Goal: Task Accomplishment & Management: Use online tool/utility

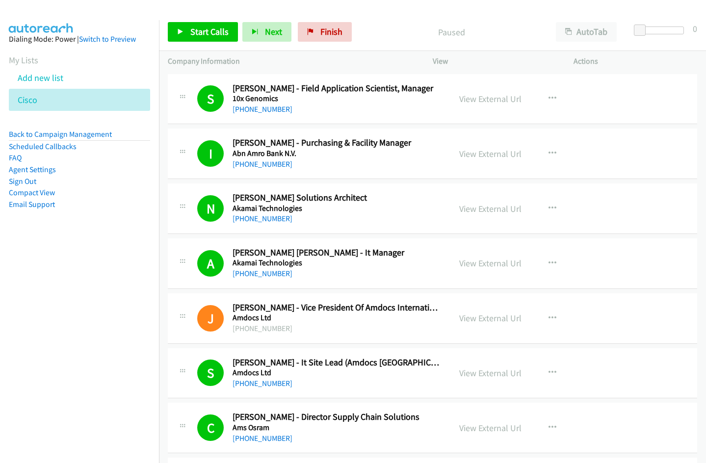
click at [480, 12] on div at bounding box center [348, 19] width 697 height 38
drag, startPoint x: 324, startPoint y: 34, endPoint x: 400, endPoint y: 49, distance: 77.3
click at [324, 35] on span "Finish" at bounding box center [331, 31] width 22 height 11
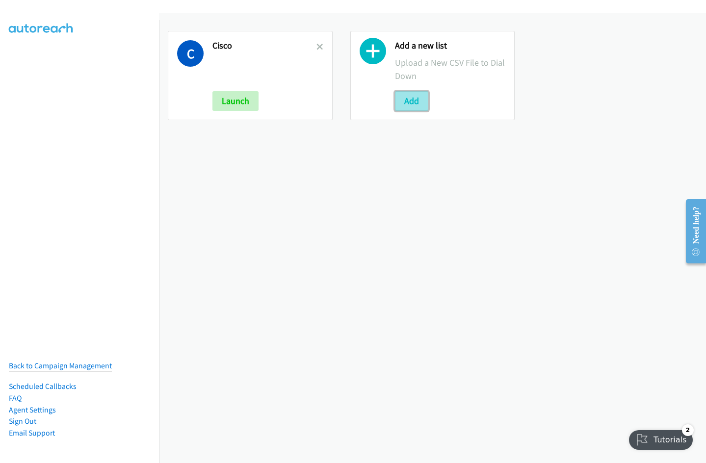
click at [418, 103] on button "Add" at bounding box center [411, 101] width 33 height 20
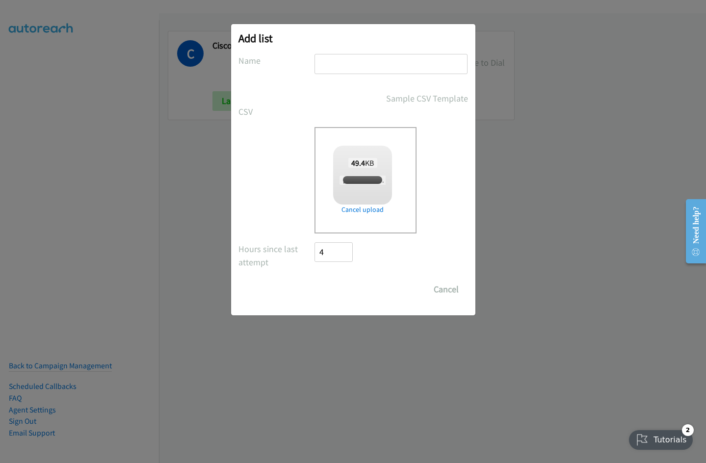
checkbox input "true"
click at [356, 65] on input "text" at bounding box center [390, 64] width 153 height 20
type input "Nvidia"
click at [315, 280] on input "Save List" at bounding box center [341, 290] width 52 height 20
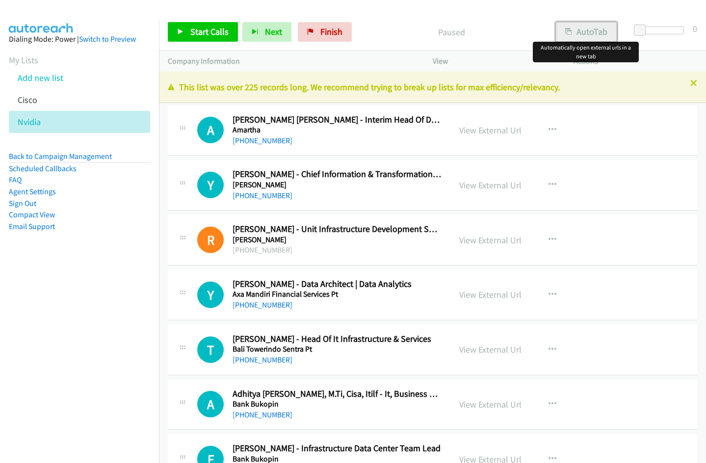
click at [597, 30] on button "AutoTab" at bounding box center [586, 32] width 61 height 20
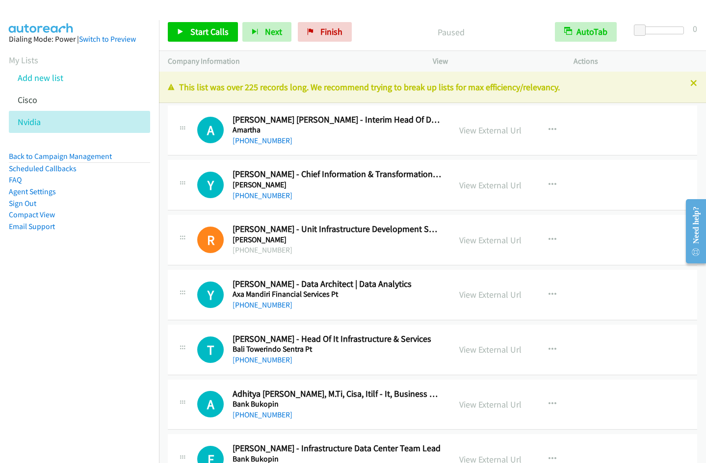
click at [385, 20] on div "Start Calls Pause Next Finish Paused AutoTab AutoTab 0" at bounding box center [432, 32] width 547 height 38
click at [480, 128] on link "View External Url" at bounding box center [490, 130] width 62 height 11
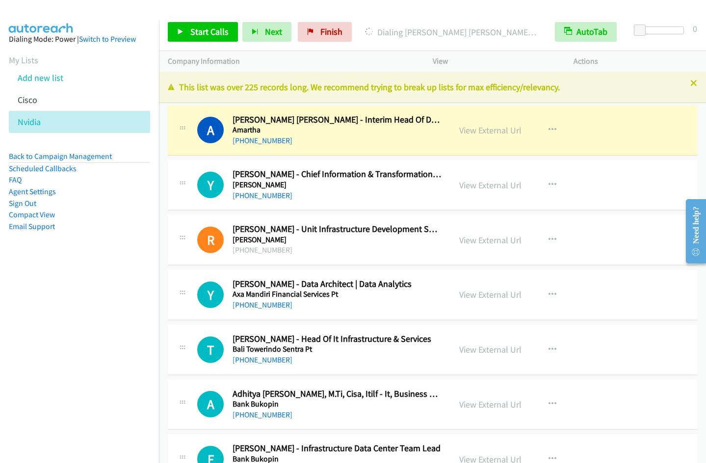
click at [436, 9] on div at bounding box center [348, 19] width 697 height 38
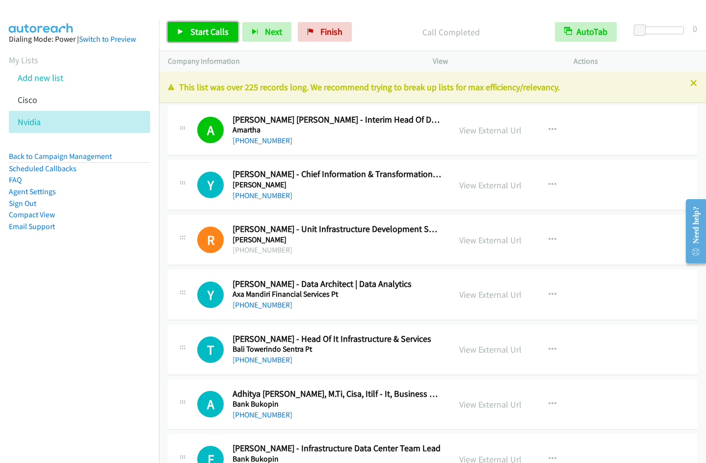
click at [199, 38] on link "Start Calls" at bounding box center [203, 32] width 70 height 20
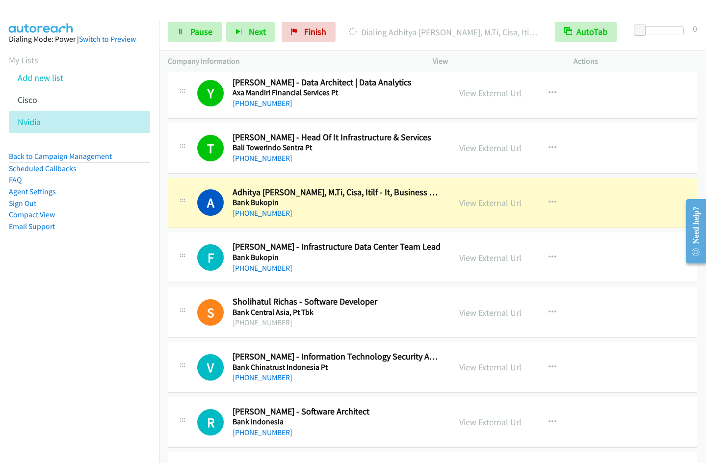
scroll to position [269, 0]
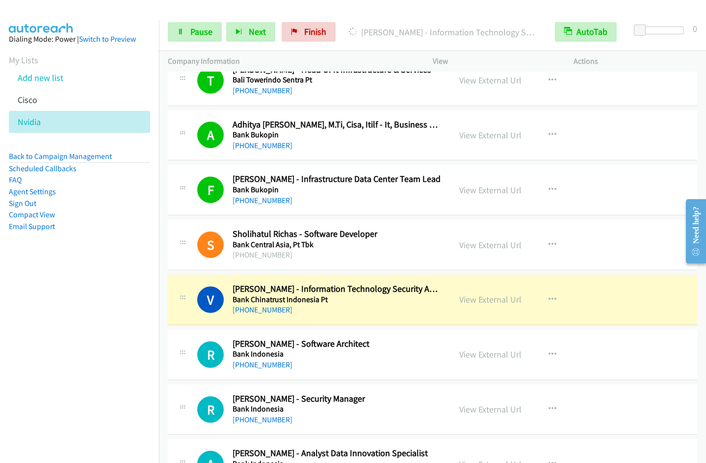
click at [99, 326] on nav "Dialing Mode: Power | Switch to Preview My Lists Add new list Cisco Nvidia Back…" at bounding box center [79, 251] width 159 height 463
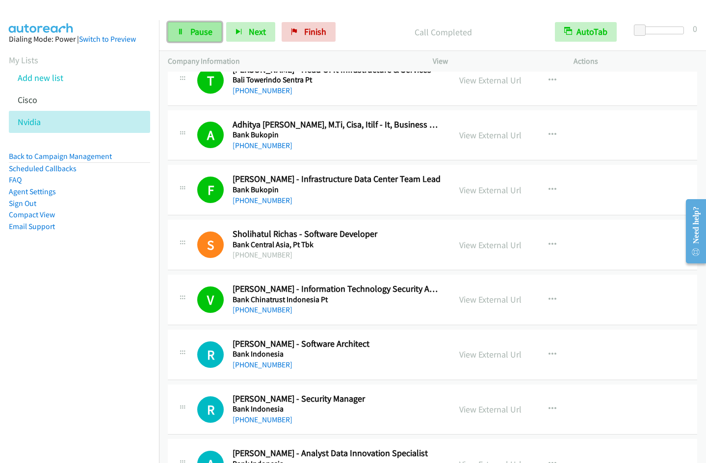
click at [191, 33] on span "Pause" at bounding box center [201, 31] width 22 height 11
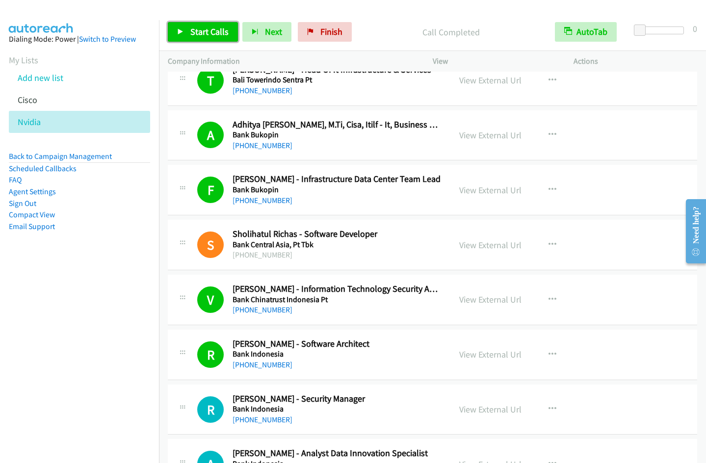
click at [211, 35] on span "Start Calls" at bounding box center [209, 31] width 38 height 11
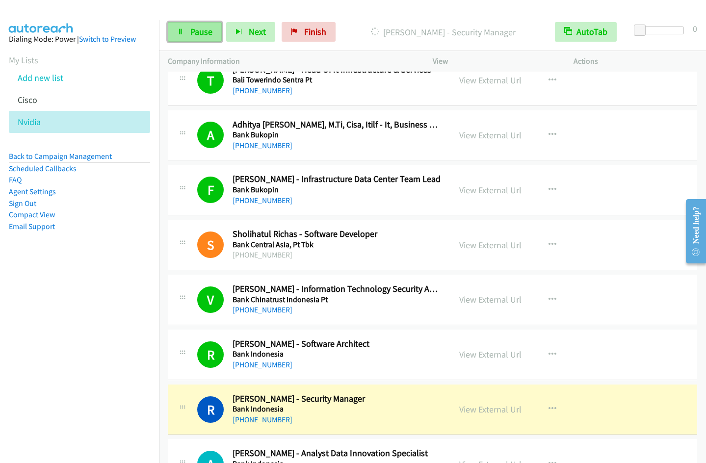
click at [204, 32] on span "Pause" at bounding box center [201, 31] width 22 height 11
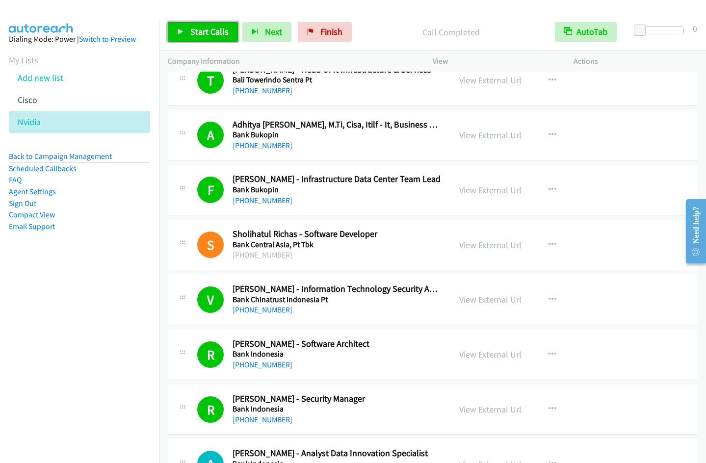
drag, startPoint x: 192, startPoint y: 32, endPoint x: 203, endPoint y: 34, distance: 10.5
click at [192, 32] on span "Start Calls" at bounding box center [209, 31] width 38 height 11
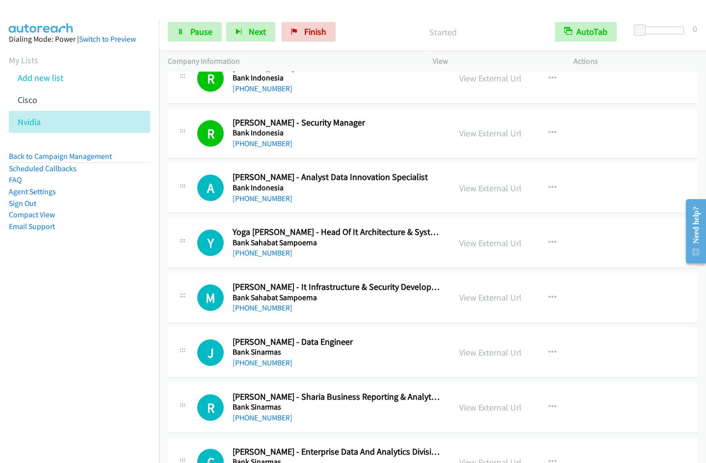
scroll to position [603, 0]
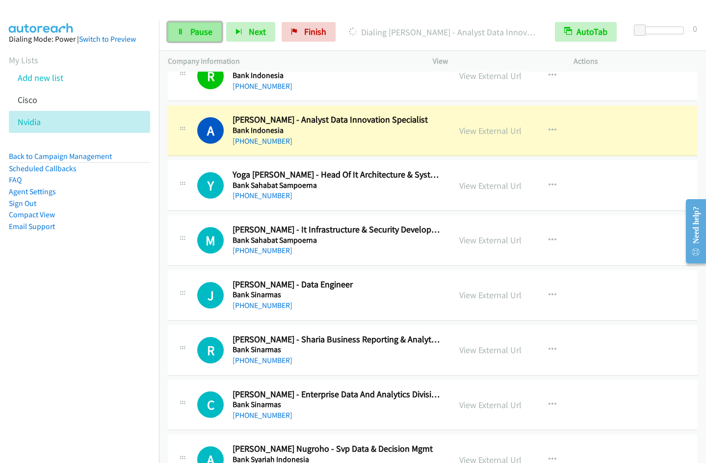
click at [194, 34] on span "Pause" at bounding box center [201, 31] width 22 height 11
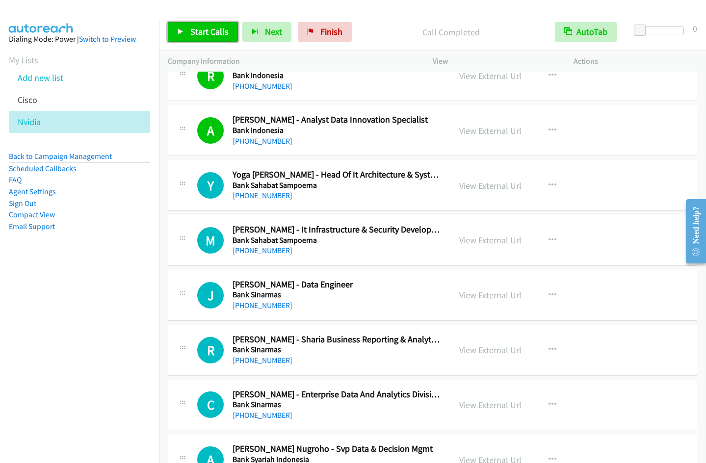
click at [209, 31] on span "Start Calls" at bounding box center [209, 31] width 38 height 11
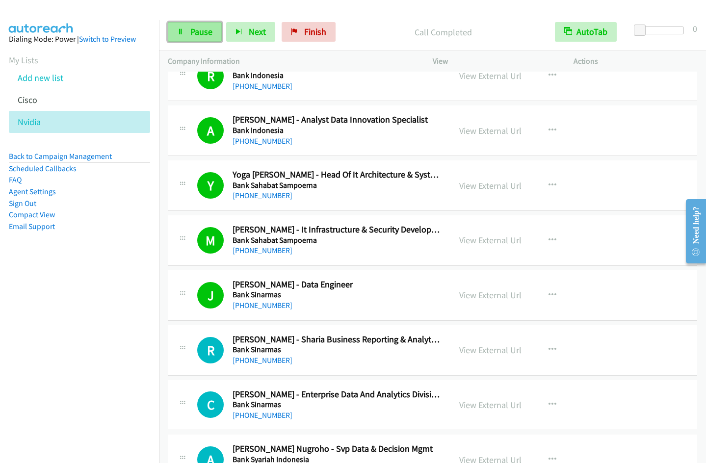
click at [184, 36] on link "Pause" at bounding box center [195, 32] width 54 height 20
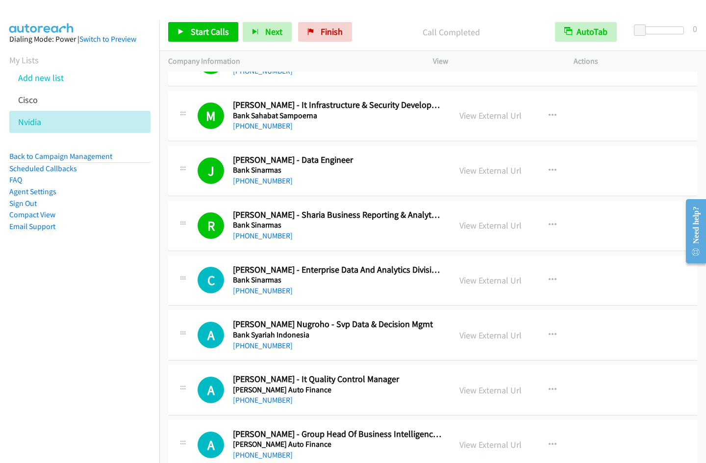
scroll to position [738, 0]
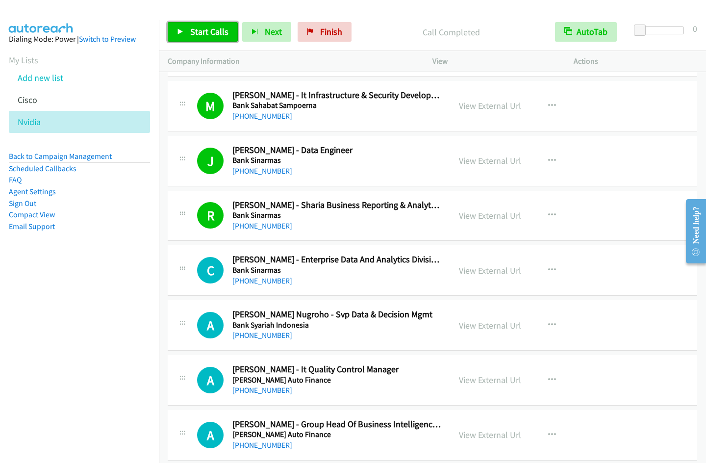
click at [195, 33] on span "Start Calls" at bounding box center [209, 31] width 38 height 11
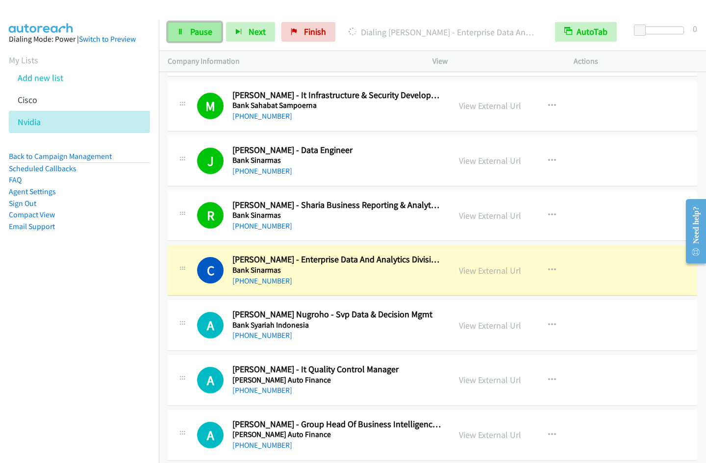
click at [195, 33] on span "Pause" at bounding box center [201, 31] width 22 height 11
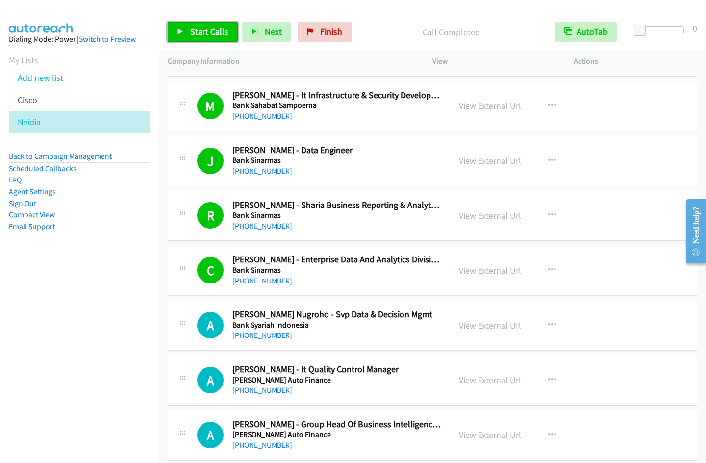
click at [204, 35] on span "Start Calls" at bounding box center [209, 31] width 38 height 11
click at [87, 338] on nav "Dialing Mode: Power | Switch to Preview My Lists Add new list Cisco Nvidia Back…" at bounding box center [79, 251] width 159 height 463
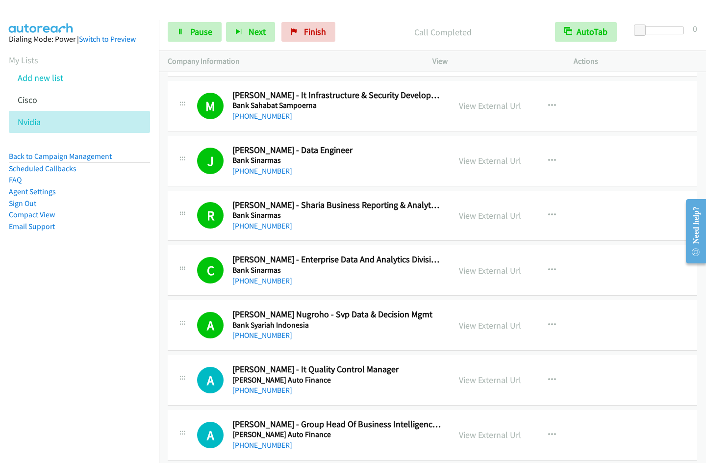
click at [54, 316] on nav "Dialing Mode: Power | Switch to Preview My Lists Add new list Cisco Nvidia Back…" at bounding box center [79, 251] width 159 height 463
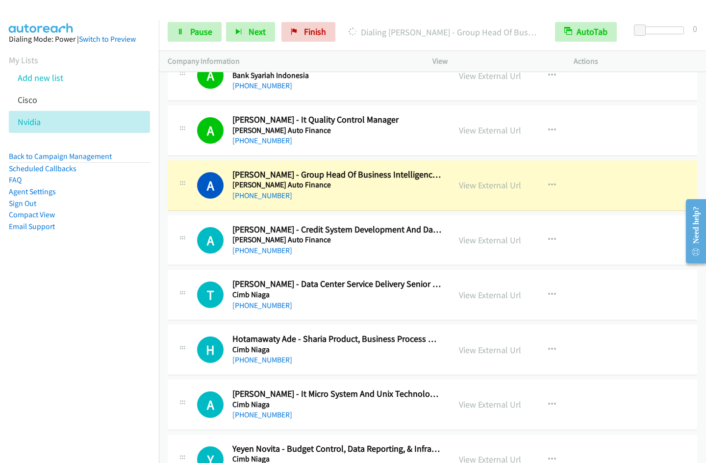
scroll to position [1034, 0]
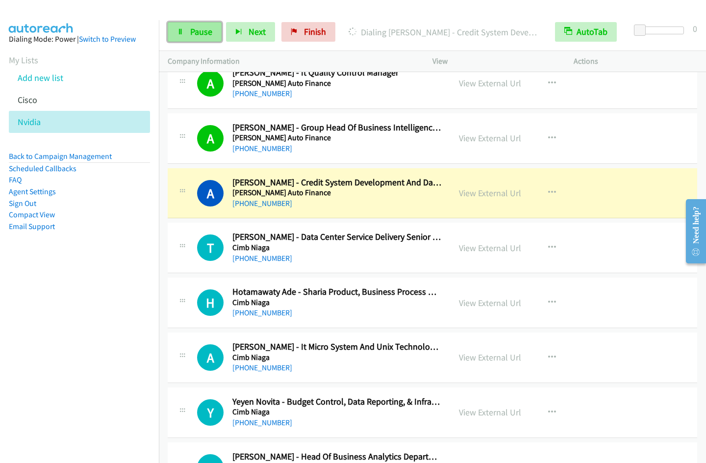
click at [194, 37] on link "Pause" at bounding box center [195, 32] width 54 height 20
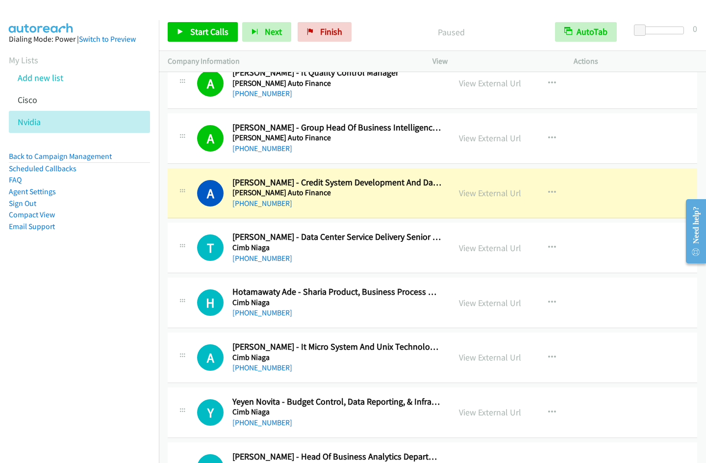
click at [105, 320] on nav "Dialing Mode: Power | Switch to Preview My Lists Add new list Cisco Nvidia Back…" at bounding box center [79, 251] width 159 height 463
